Goal: Navigation & Orientation: Find specific page/section

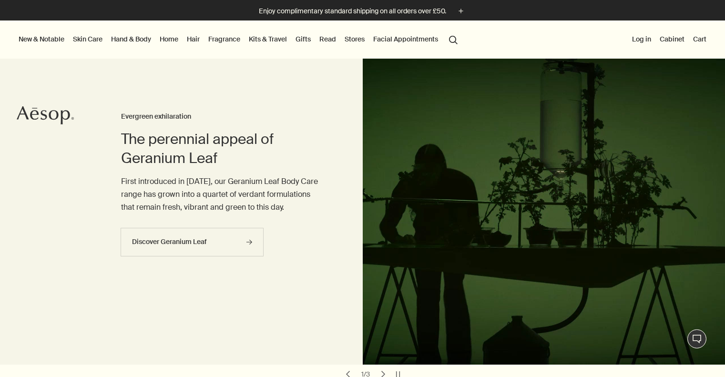
click at [196, 37] on link "Hair" at bounding box center [193, 39] width 17 height 12
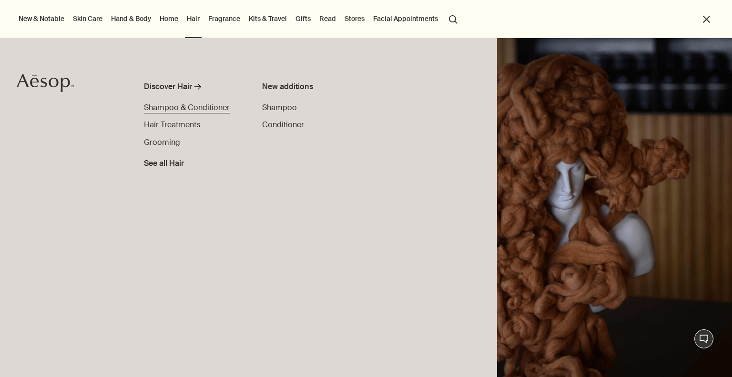
click at [206, 104] on span "Shampoo & Conditioner" at bounding box center [187, 107] width 86 height 10
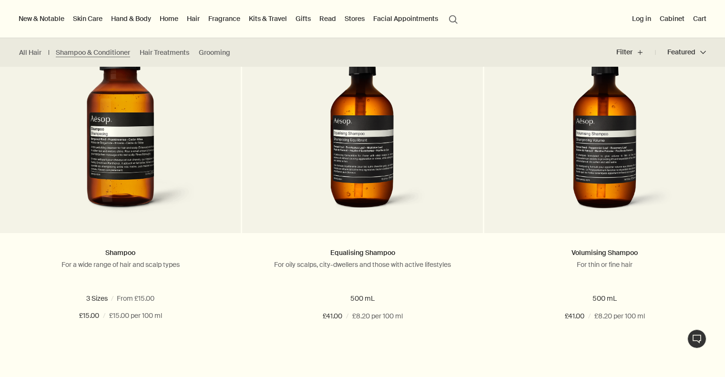
scroll to position [286, 0]
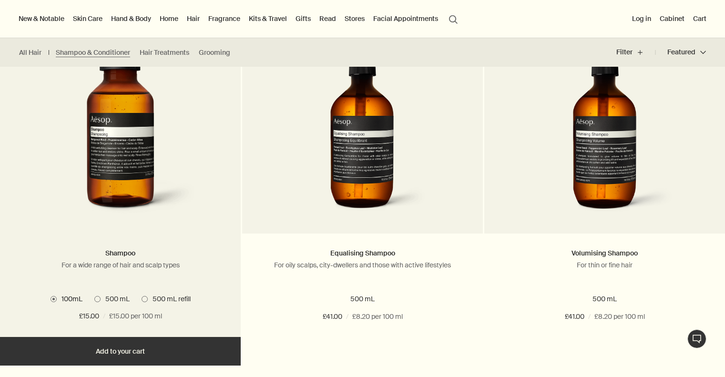
click at [144, 300] on span at bounding box center [145, 299] width 6 height 6
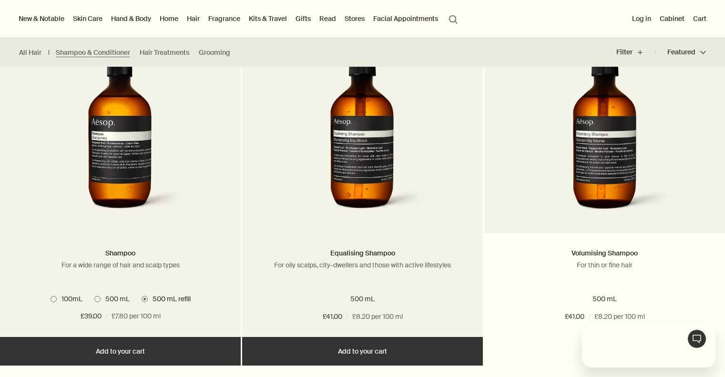
scroll to position [0, 0]
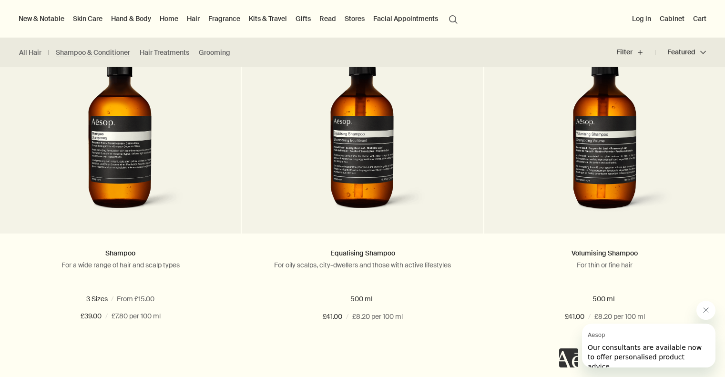
click at [497, 372] on div "Shampoo For a wide range of hair and scalp types 3 Sizes / From £15.00 100mL 50…" at bounding box center [362, 365] width 725 height 697
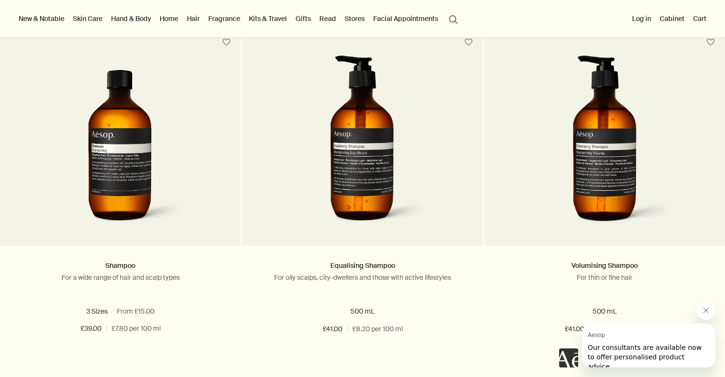
scroll to position [267, 0]
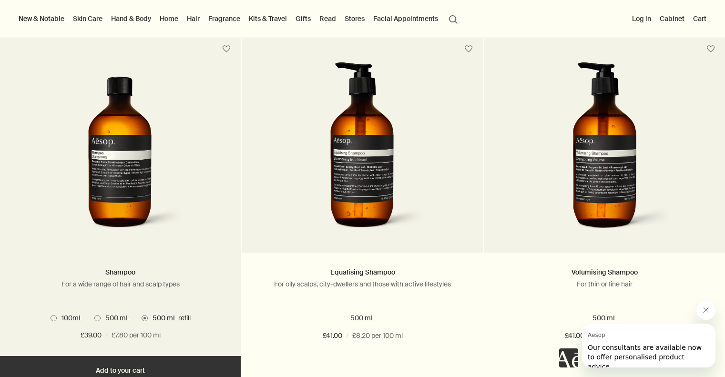
click at [67, 319] on span "100mL" at bounding box center [70, 317] width 26 height 9
